Goal: Task Accomplishment & Management: Complete application form

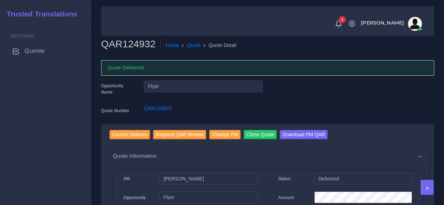
click at [23, 51] on link "Quotes" at bounding box center [45, 51] width 81 height 15
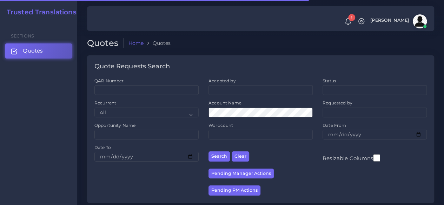
scroll to position [176, 0]
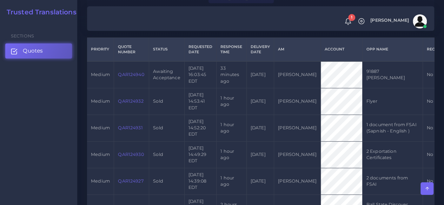
click at [133, 77] on link "QAR124940" at bounding box center [131, 74] width 26 height 5
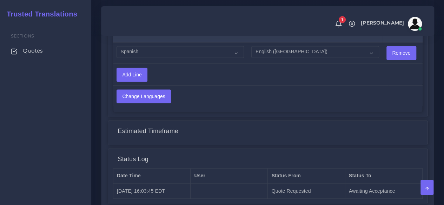
scroll to position [548, 0]
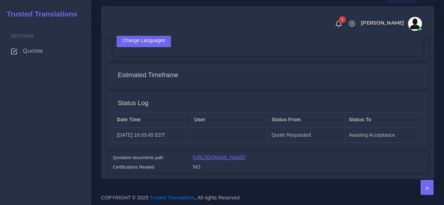
click at [237, 154] on link "[URL][DOMAIN_NAME]" at bounding box center [219, 157] width 53 height 6
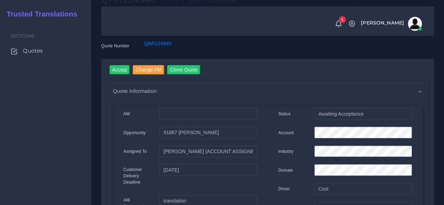
scroll to position [0, 0]
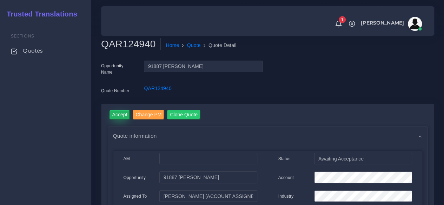
click at [116, 111] on input "Accept" at bounding box center [120, 114] width 21 height 9
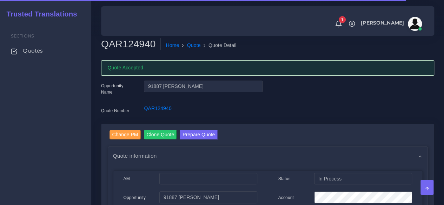
click at [140, 42] on h2 "QAR124940" at bounding box center [131, 44] width 60 height 12
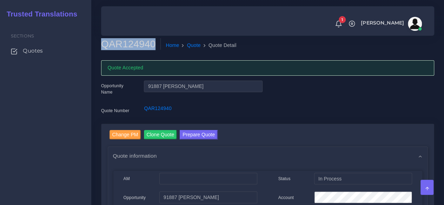
copy h2 "QAR124940"
drag, startPoint x: 29, startPoint y: 127, endPoint x: 45, endPoint y: 93, distance: 37.1
click at [29, 127] on div "Sections Quotes" at bounding box center [45, 114] width 91 height 184
click at [44, 49] on span "Quotes" at bounding box center [35, 51] width 20 height 8
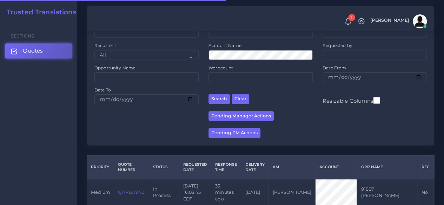
scroll to position [140, 0]
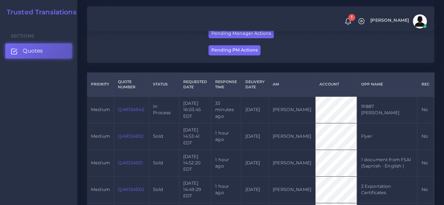
click at [136, 118] on td "QAR124940" at bounding box center [131, 110] width 35 height 27
click at [135, 110] on link "QAR124940" at bounding box center [131, 109] width 26 height 5
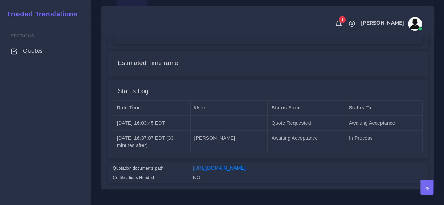
scroll to position [571, 0]
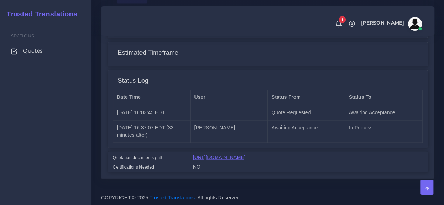
click at [207, 154] on link "[URL][DOMAIN_NAME]" at bounding box center [219, 157] width 53 height 6
click at [40, 47] on link "Quotes" at bounding box center [45, 51] width 81 height 15
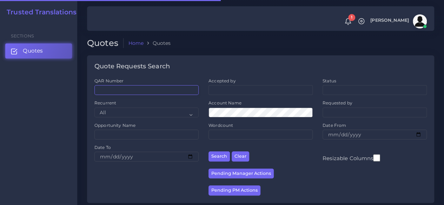
click at [150, 90] on input "QAR Number" at bounding box center [146, 90] width 104 height 10
paste input "QAR124927"
type input "QAR124927"
click at [209, 152] on button "Search" at bounding box center [219, 157] width 21 height 10
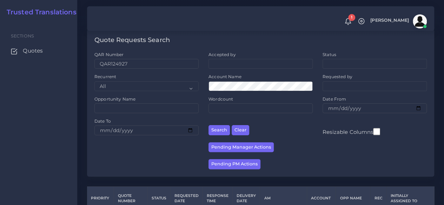
scroll to position [96, 0]
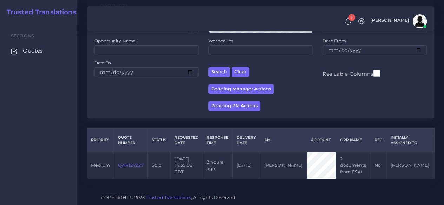
click at [136, 163] on link "QAR124927" at bounding box center [130, 165] width 25 height 5
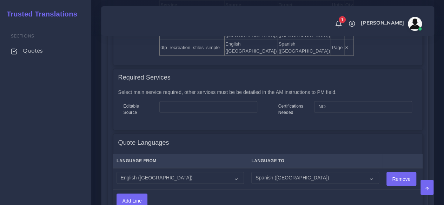
scroll to position [562, 0]
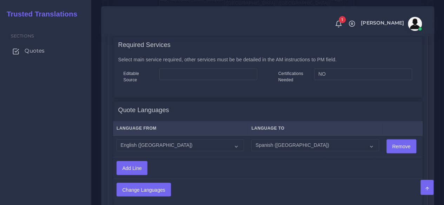
click at [36, 49] on span "Quotes" at bounding box center [35, 51] width 20 height 8
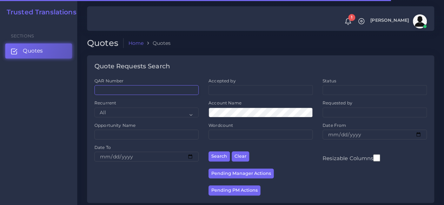
click at [169, 87] on input "QAR Number" at bounding box center [146, 90] width 104 height 10
paste input "QAR116015"
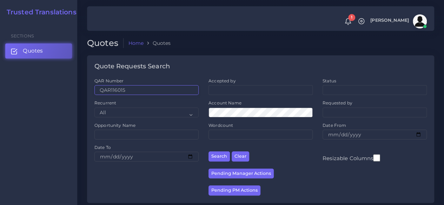
type input "QAR116015"
click at [209, 152] on button "Search" at bounding box center [219, 157] width 21 height 10
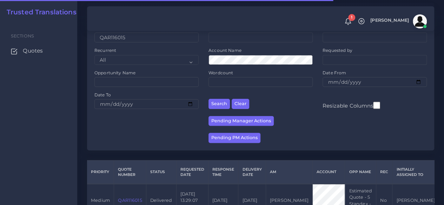
scroll to position [96, 0]
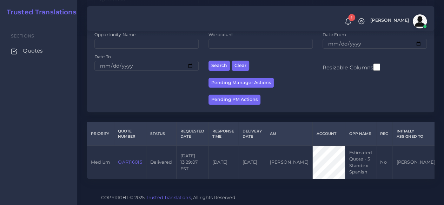
click at [136, 152] on td "QAR116015" at bounding box center [130, 162] width 32 height 33
click at [135, 160] on link "QAR116015" at bounding box center [130, 162] width 24 height 5
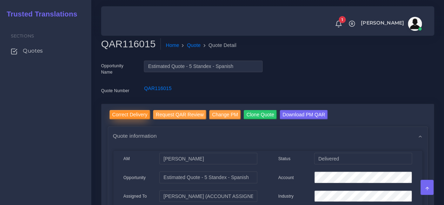
click at [119, 115] on input "Correct Delivery" at bounding box center [130, 114] width 41 height 9
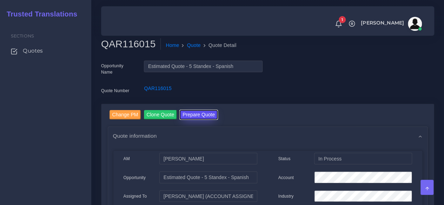
click at [204, 114] on button "Prepare Quote" at bounding box center [199, 114] width 38 height 9
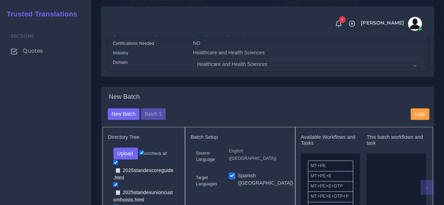
scroll to position [211, 0]
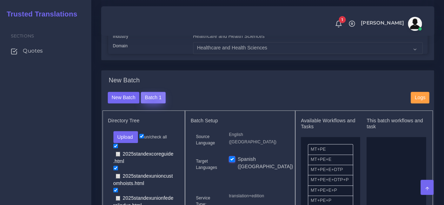
click at [152, 104] on button "Batch 1" at bounding box center [153, 98] width 25 height 12
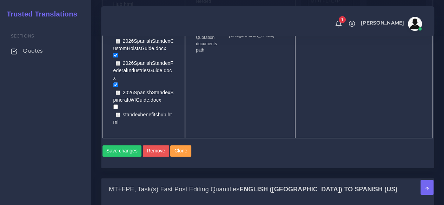
scroll to position [597, 0]
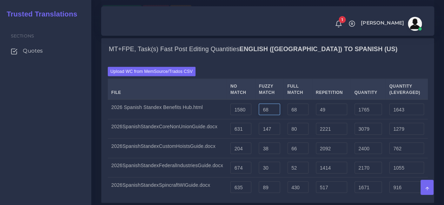
drag, startPoint x: 269, startPoint y: 99, endPoint x: 249, endPoint y: 100, distance: 20.0
click at [249, 100] on tr "2026 Spanish Standex Benefits Hub.html 1580 68 68 49 1765 1643" at bounding box center [268, 109] width 320 height 20
type input "0"
type input "1697"
type input "1609"
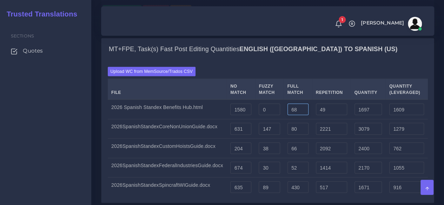
drag, startPoint x: 292, startPoint y: 99, endPoint x: 279, endPoint y: 99, distance: 13.7
click at [279, 99] on tr "2026 Spanish Standex Benefits Hub.html 1580 0 68 49 1697 1609" at bounding box center [268, 109] width 320 height 20
type input "0"
type input "1629"
type input "1592"
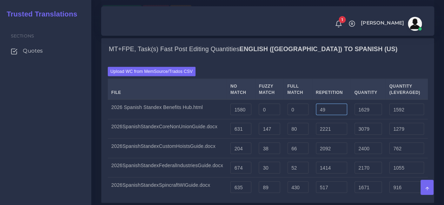
drag, startPoint x: 325, startPoint y: 101, endPoint x: 300, endPoint y: 101, distance: 25.3
click at [300, 101] on tr "2026 Spanish Standex Benefits Hub.html 1580 0 0 49 1629 1592" at bounding box center [268, 109] width 320 height 20
type input "0"
type input "1580"
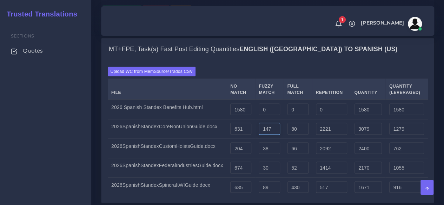
drag, startPoint x: 273, startPoint y: 121, endPoint x: 227, endPoint y: 123, distance: 46.4
click at [222, 121] on tr "2026SpanishStandexCoreNonUnionGuide.docx 631 147 80 2221 3079 1279" at bounding box center [268, 129] width 320 height 20
type input "0"
type input "2932"
type input "1206"
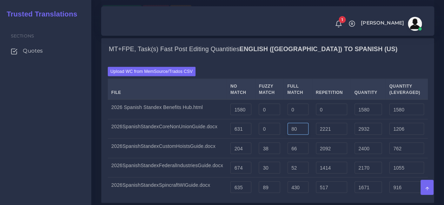
drag, startPoint x: 301, startPoint y: 118, endPoint x: 267, endPoint y: 118, distance: 34.1
click at [267, 119] on tr "2026SpanishStandexCoreNonUnionGuide.docx 631 0 80 2221 2932 1206" at bounding box center [268, 129] width 320 height 20
type input "0"
type input "2852"
type input "1186"
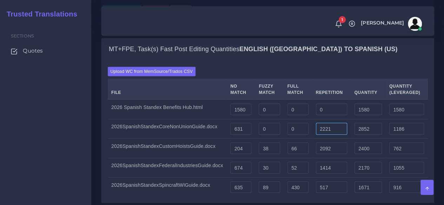
drag, startPoint x: 336, startPoint y: 120, endPoint x: 303, endPoint y: 120, distance: 33.0
click at [303, 120] on tr "2026SpanishStandexCoreNonUnionGuide.docx 631 0 0 2221 2852 1186" at bounding box center [268, 129] width 320 height 20
type input "0"
type input "631"
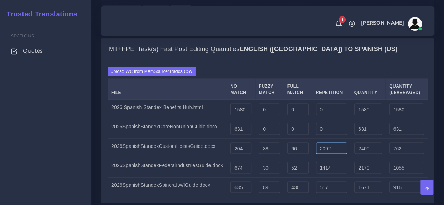
drag, startPoint x: 338, startPoint y: 139, endPoint x: 289, endPoint y: 140, distance: 49.9
click at [289, 140] on tr "2026SpanishStandexCustomHoistsGuide.docx 204 38 66 2092 2400 762" at bounding box center [268, 149] width 320 height 20
type input "0"
type input "308"
type input "239"
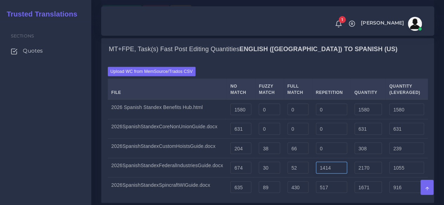
drag, startPoint x: 336, startPoint y: 157, endPoint x: 324, endPoint y: 165, distance: 14.4
click at [308, 158] on tr "2026SpanishStandexFederalIndustriesGuide.docx 674 30 52 1414 2170 1055" at bounding box center [268, 168] width 320 height 20
type input "0"
type input "756"
type input "702"
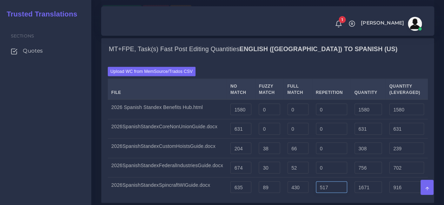
drag, startPoint x: 335, startPoint y: 177, endPoint x: 305, endPoint y: 172, distance: 30.2
click at [305, 178] on tr "2026SpanishStandexSpincraftWIGuide.docx 635 89 430 517 1671 916" at bounding box center [268, 187] width 320 height 19
type input "0"
type input "1154"
type input "787"
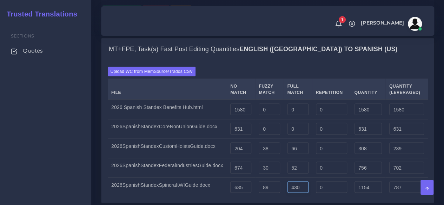
drag, startPoint x: 300, startPoint y: 171, endPoint x: 277, endPoint y: 170, distance: 22.8
click at [277, 178] on tr "2026SpanishStandexSpincraftWIGuide.docx 635 89 430 0 1154 787" at bounding box center [268, 187] width 320 height 19
type input "0"
type input "724"
type input "679"
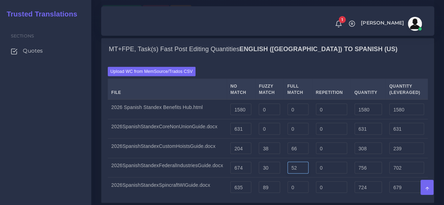
drag, startPoint x: 287, startPoint y: 157, endPoint x: 280, endPoint y: 157, distance: 6.7
click at [280, 158] on tr "2026SpanishStandexFederalIndustriesGuide.docx 674 30 52 0 756 702" at bounding box center [268, 168] width 320 height 20
type input "0"
type input "704"
type input "689"
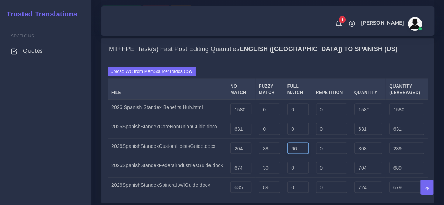
drag, startPoint x: 300, startPoint y: 138, endPoint x: 278, endPoint y: 139, distance: 22.5
click at [278, 139] on tr "2026SpanishStandexCustomHoistsGuide.docx 204 38 66 0 308 239" at bounding box center [268, 149] width 320 height 20
type input "0"
type input "242"
type input "223"
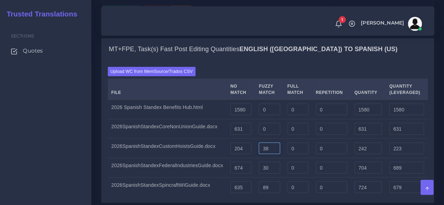
click at [252, 141] on tr "2026SpanishStandexCustomHoistsGuide.docx 204 38 0 0 242 223" at bounding box center [268, 149] width 320 height 20
type input "0"
type input "204"
drag, startPoint x: 265, startPoint y: 160, endPoint x: 251, endPoint y: 160, distance: 14.0
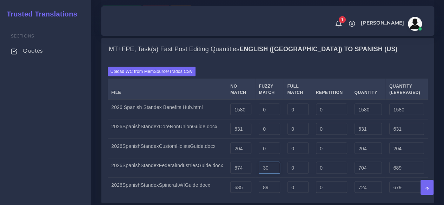
click at [251, 160] on tr "2026SpanishStandexFederalIndustriesGuide.docx 674 30 0 0 704 689" at bounding box center [268, 168] width 320 height 20
type input "0"
type input "674"
drag, startPoint x: 268, startPoint y: 178, endPoint x: 250, endPoint y: 177, distance: 17.9
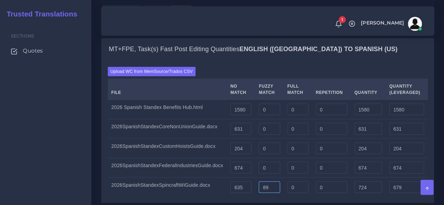
click at [250, 178] on tr "2026SpanishStandexSpincraftWIGuide.docx 635 89 0 0 724 679" at bounding box center [268, 187] width 320 height 19
type input "0"
type input "635"
drag, startPoint x: 244, startPoint y: 115, endPoint x: 211, endPoint y: 116, distance: 33.7
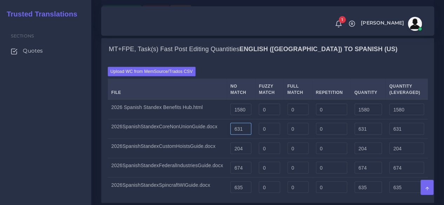
click at [211, 119] on tr "2026SpanishStandexCoreNonUnionGuide.docx 631 0 0 0 631 631" at bounding box center [268, 129] width 320 height 20
type input "850"
drag, startPoint x: 244, startPoint y: 136, endPoint x: 209, endPoint y: 137, distance: 34.4
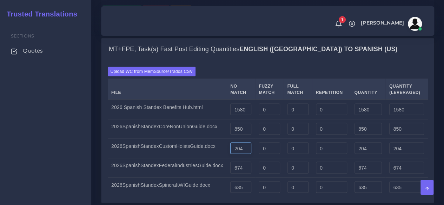
click at [209, 139] on tr "2026SpanishStandexCustomHoistsGuide.docx 204 0 0 0 204 204" at bounding box center [268, 149] width 320 height 20
type input "500"
drag, startPoint x: 245, startPoint y: 161, endPoint x: 211, endPoint y: 159, distance: 34.2
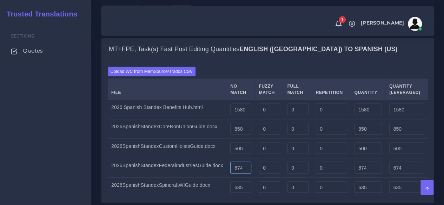
click at [211, 159] on tr "2026SpanishStandexFederalIndustriesGuide.docx 674 0 0 0 674 674" at bounding box center [268, 168] width 320 height 20
type input "500"
drag, startPoint x: 238, startPoint y: 178, endPoint x: 207, endPoint y: 178, distance: 31.2
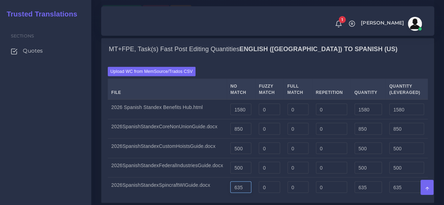
click at [207, 178] on tr "2026SpanishStandexSpincraftWIGuide.docx 635 0 0 0 635 635" at bounding box center [268, 187] width 320 height 19
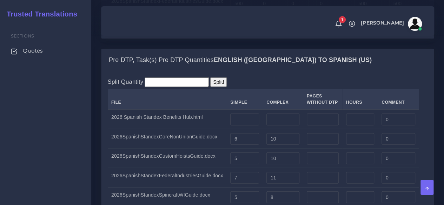
scroll to position [772, 0]
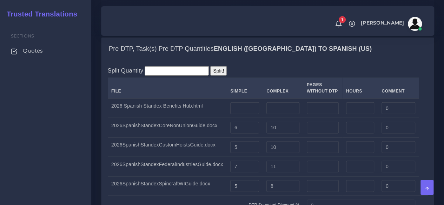
type input "750"
drag, startPoint x: 251, startPoint y: 118, endPoint x: 216, endPoint y: 120, distance: 34.8
click at [216, 120] on tr "2026SpanishStandexCoreNonUnionGuide.docx 6 10 0" at bounding box center [268, 128] width 320 height 20
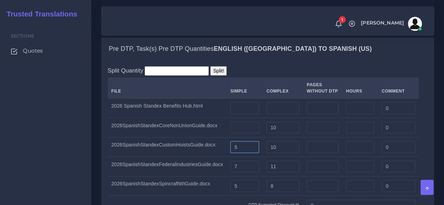
drag, startPoint x: 235, startPoint y: 136, endPoint x: 190, endPoint y: 136, distance: 44.6
click at [190, 138] on tr "2026SpanishStandexCustomHoistsGuide.docx 5 10 0" at bounding box center [268, 148] width 320 height 20
drag, startPoint x: 234, startPoint y: 155, endPoint x: 220, endPoint y: 154, distance: 14.1
click at [220, 157] on tr "2026SpanishStandexFederalIndustriesGuide.docx 7 11 0" at bounding box center [268, 167] width 320 height 20
drag, startPoint x: 241, startPoint y: 174, endPoint x: 211, endPoint y: 168, distance: 30.7
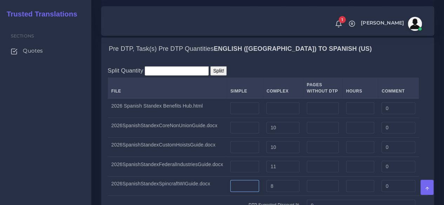
click at [211, 177] on tr "2026SpanishStandexSpincraftWIGuide.docx 8 0" at bounding box center [268, 187] width 320 height 20
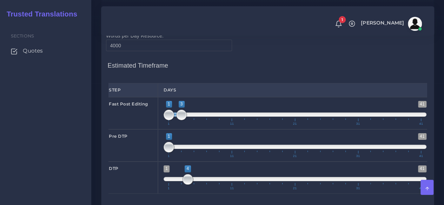
scroll to position [1229, 0]
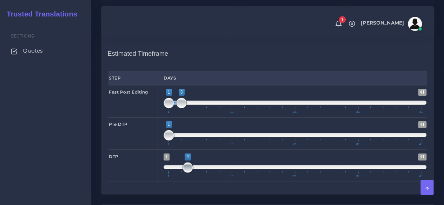
drag, startPoint x: 189, startPoint y: 165, endPoint x: 179, endPoint y: 167, distance: 9.9
click at [179, 167] on span "1 41 4 4 4 — 4 1 11 21 31 41" at bounding box center [295, 166] width 263 height 25
type input "3;3"
click at [181, 165] on span "1 41 4 4 4 — 4 1 11 21 31 41" at bounding box center [295, 166] width 263 height 25
click at [181, 165] on span at bounding box center [181, 168] width 11 height 11
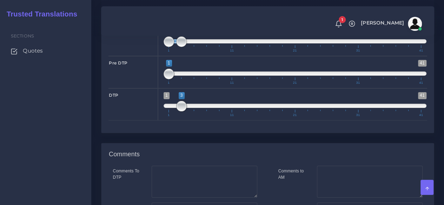
scroll to position [1380, 0]
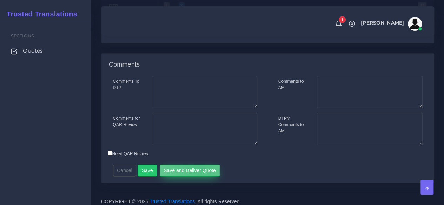
click at [195, 166] on button "Save and Deliver Quote" at bounding box center [190, 171] width 60 height 12
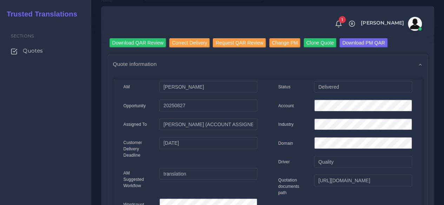
scroll to position [246, 0]
